Goal: Task Accomplishment & Management: Manage account settings

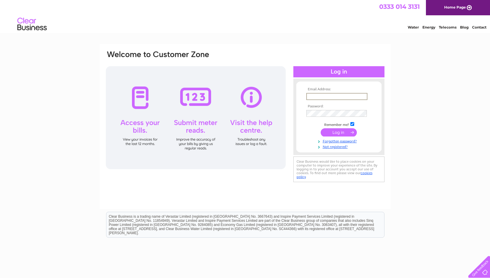
paste input "sales@lockshop-warehouse.co.uk"
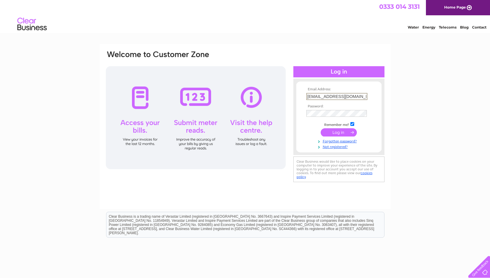
type input "sales@lockshop-warehouse.co.uk"
click at [346, 132] on input "submit" at bounding box center [339, 132] width 36 height 8
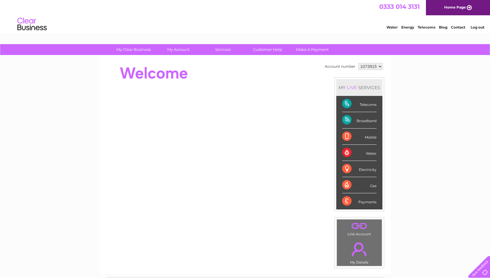
drag, startPoint x: 359, startPoint y: 108, endPoint x: 365, endPoint y: 106, distance: 5.8
click at [359, 108] on div "Telecoms" at bounding box center [359, 104] width 34 height 16
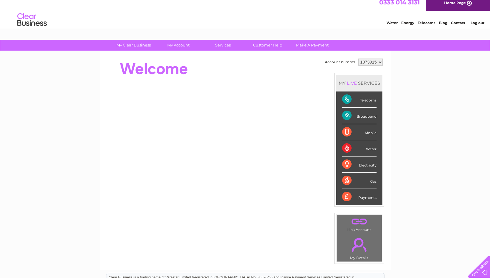
scroll to position [3, 0]
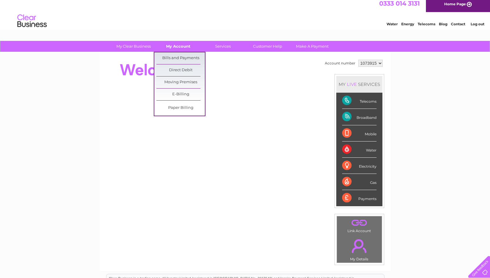
click at [183, 47] on link "My Account" at bounding box center [178, 46] width 49 height 11
click at [182, 57] on link "Bills and Payments" at bounding box center [180, 58] width 49 height 12
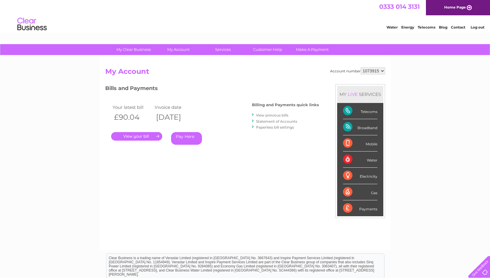
click at [281, 115] on link "View previous bills" at bounding box center [272, 115] width 32 height 4
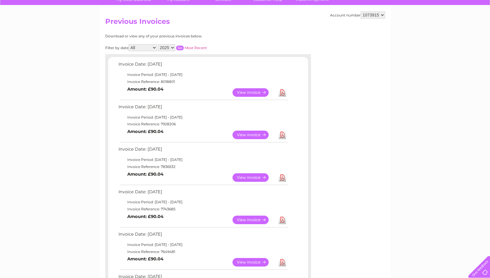
scroll to position [54, 0]
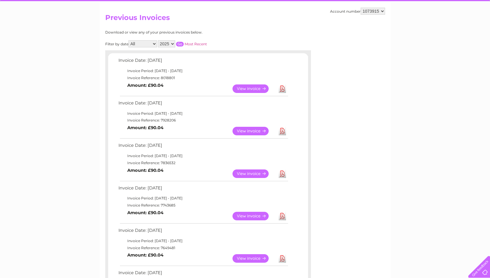
click at [252, 171] on link "View" at bounding box center [254, 173] width 43 height 9
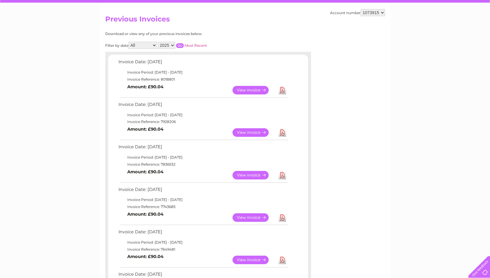
scroll to position [51, 0]
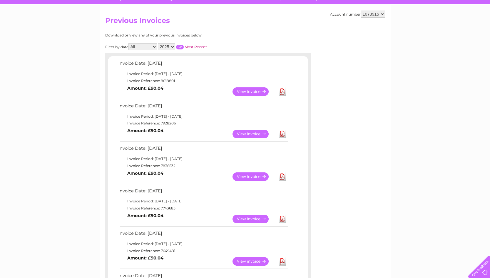
click at [241, 130] on link "View" at bounding box center [254, 134] width 43 height 9
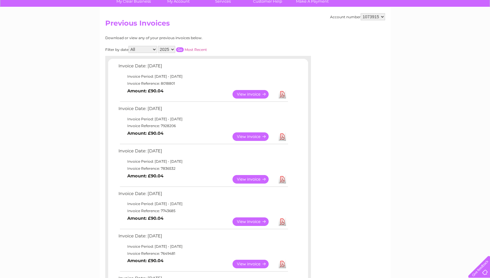
click at [254, 90] on link "View" at bounding box center [254, 94] width 43 height 9
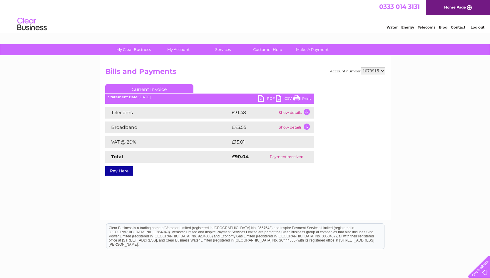
click at [267, 101] on link "PDF" at bounding box center [267, 99] width 18 height 9
click at [269, 97] on link "PDF" at bounding box center [267, 99] width 18 height 9
click at [268, 100] on link "PDF" at bounding box center [267, 99] width 18 height 9
